Goal: Navigation & Orientation: Understand site structure

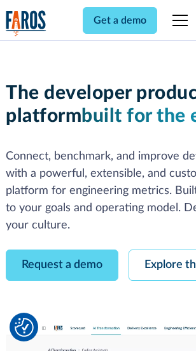
scroll to position [72, 0]
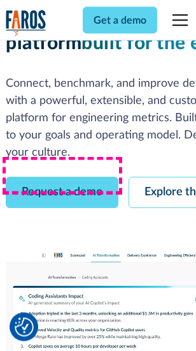
click at [63, 177] on link "Request a demo" at bounding box center [62, 192] width 113 height 31
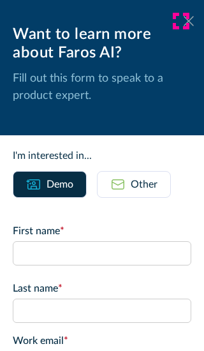
click at [184, 21] on icon at bounding box center [189, 21] width 10 height 10
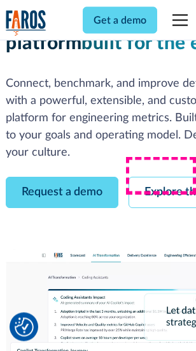
click at [167, 177] on link "Explore the platform" at bounding box center [197, 192] width 136 height 31
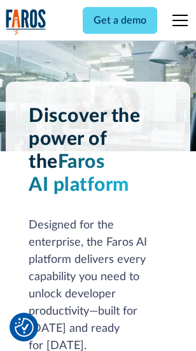
scroll to position [9719, 0]
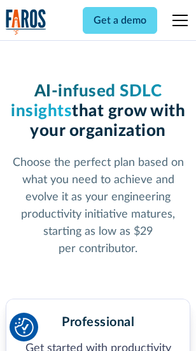
scroll to position [2022, 0]
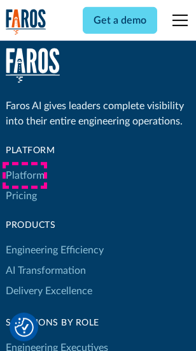
click at [25, 175] on link "Platform" at bounding box center [25, 175] width 39 height 20
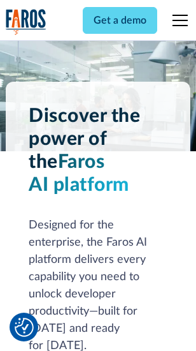
scroll to position [10128, 0]
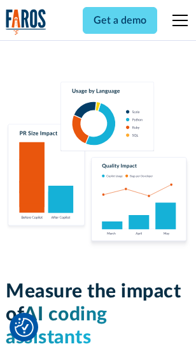
scroll to position [7965, 0]
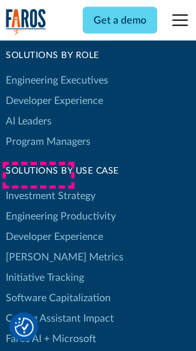
click at [38, 247] on link "[PERSON_NAME] Metrics" at bounding box center [65, 257] width 118 height 20
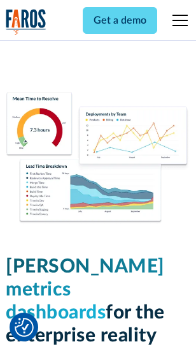
scroll to position [5648, 0]
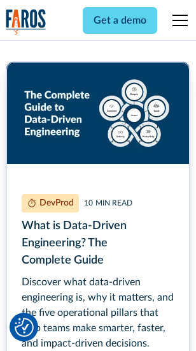
scroll to position [5796, 0]
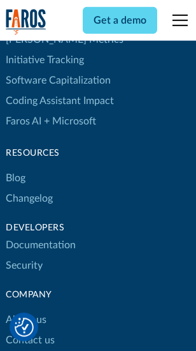
click at [29, 188] on link "Changelog" at bounding box center [29, 198] width 47 height 20
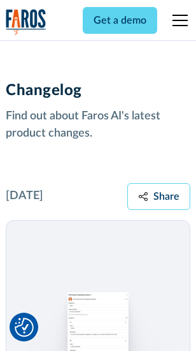
scroll to position [15645, 0]
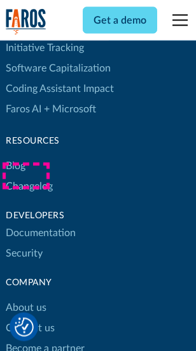
click at [26, 298] on link "About us" at bounding box center [26, 308] width 41 height 20
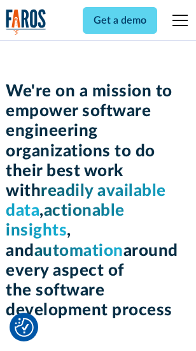
scroll to position [4412, 0]
